Goal: Task Accomplishment & Management: Manage account settings

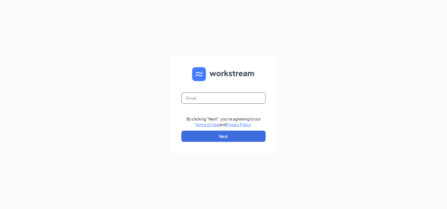
click at [232, 97] on input "text" at bounding box center [224, 97] width 84 height 11
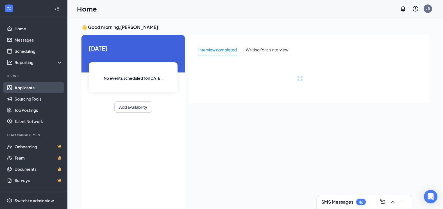
click at [33, 88] on link "Applicants" at bounding box center [39, 87] width 48 height 11
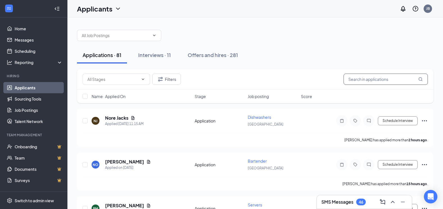
click at [386, 80] on input "text" at bounding box center [386, 79] width 84 height 11
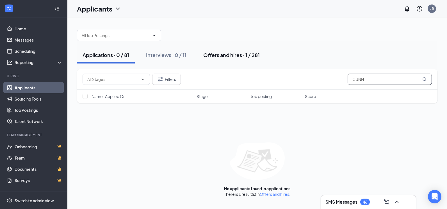
type input "CUNN"
click at [215, 55] on div "Offers and hires · 1 / 281" at bounding box center [231, 54] width 56 height 7
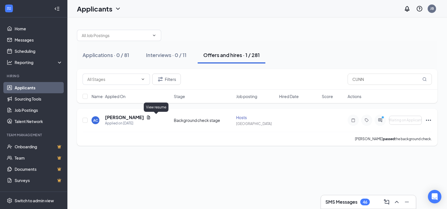
click at [150, 116] on icon "Document" at bounding box center [148, 117] width 3 height 4
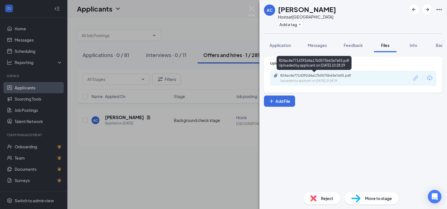
click at [354, 80] on div "Uploaded by applicant on [DATE] 10:28:29" at bounding box center [322, 81] width 84 height 4
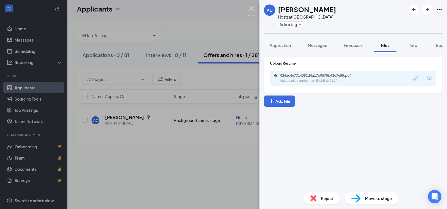
click at [251, 9] on img at bounding box center [251, 11] width 7 height 11
